Goal: Check status: Check status

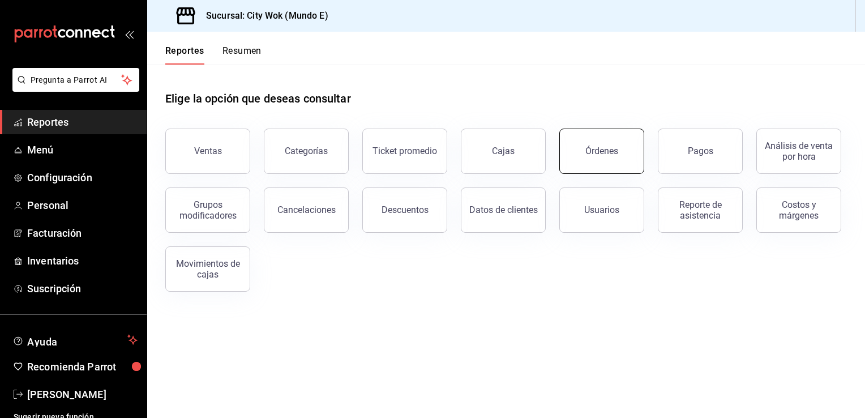
click at [613, 158] on button "Órdenes" at bounding box center [601, 150] width 85 height 45
